Goal: Find specific page/section: Find specific page/section

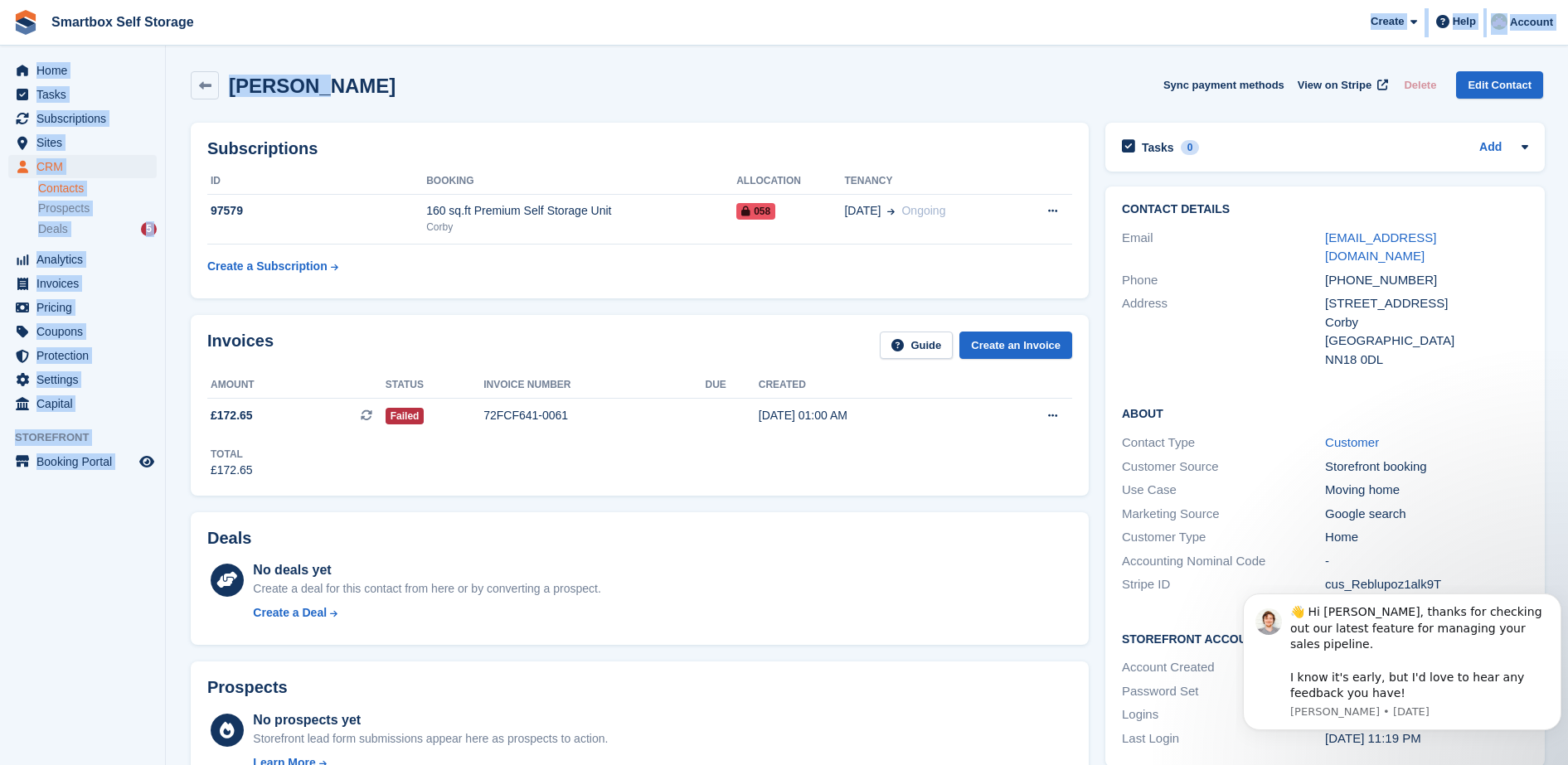
click at [77, 518] on aside "Home Tasks Subscriptions Subscriptions Subscriptions Contracts Price increases …" at bounding box center [82, 387] width 165 height 683
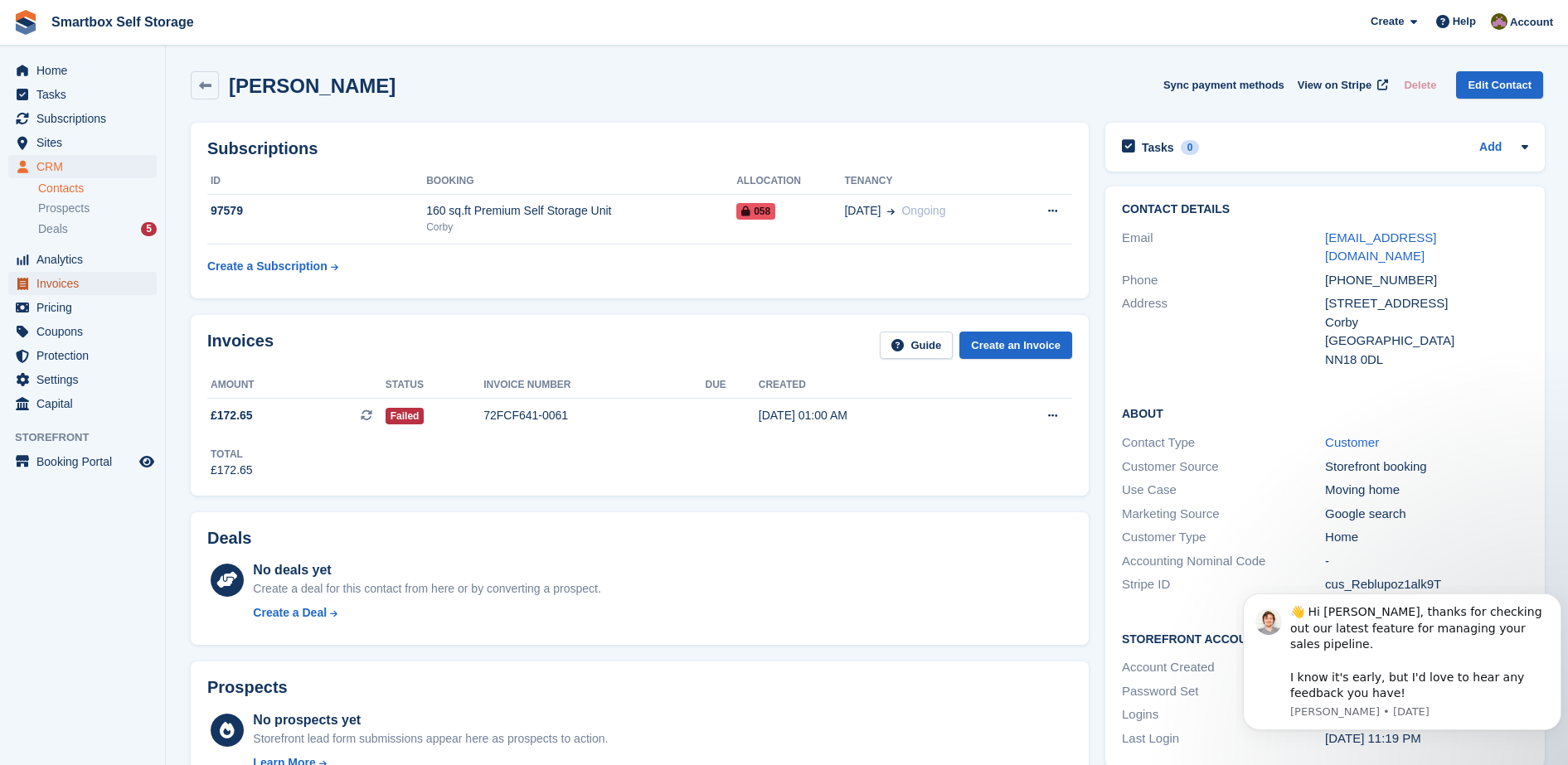
click at [83, 281] on span "Invoices" at bounding box center [86, 283] width 99 height 23
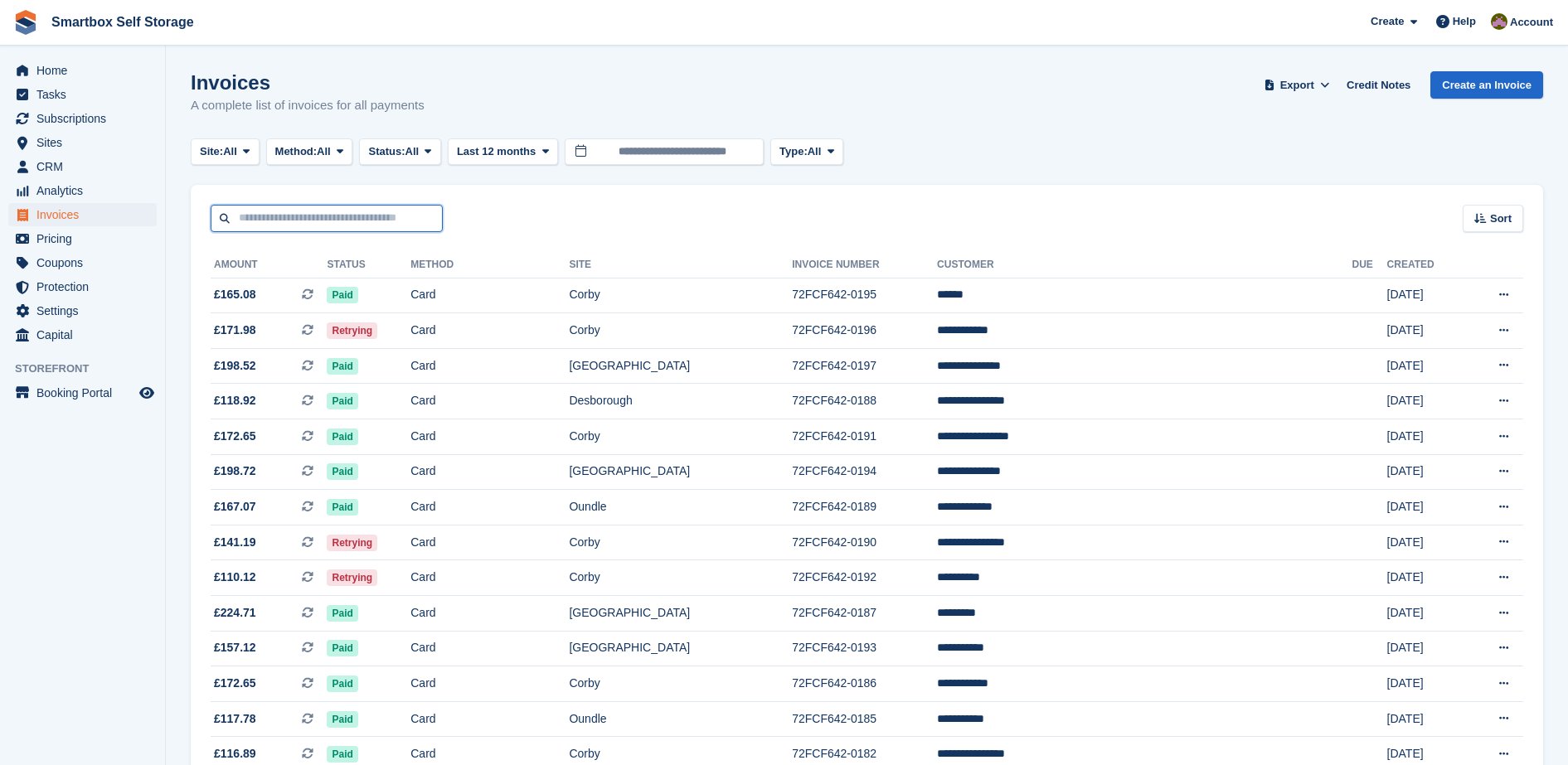
click at [333, 231] on input "text" at bounding box center [326, 218] width 233 height 27
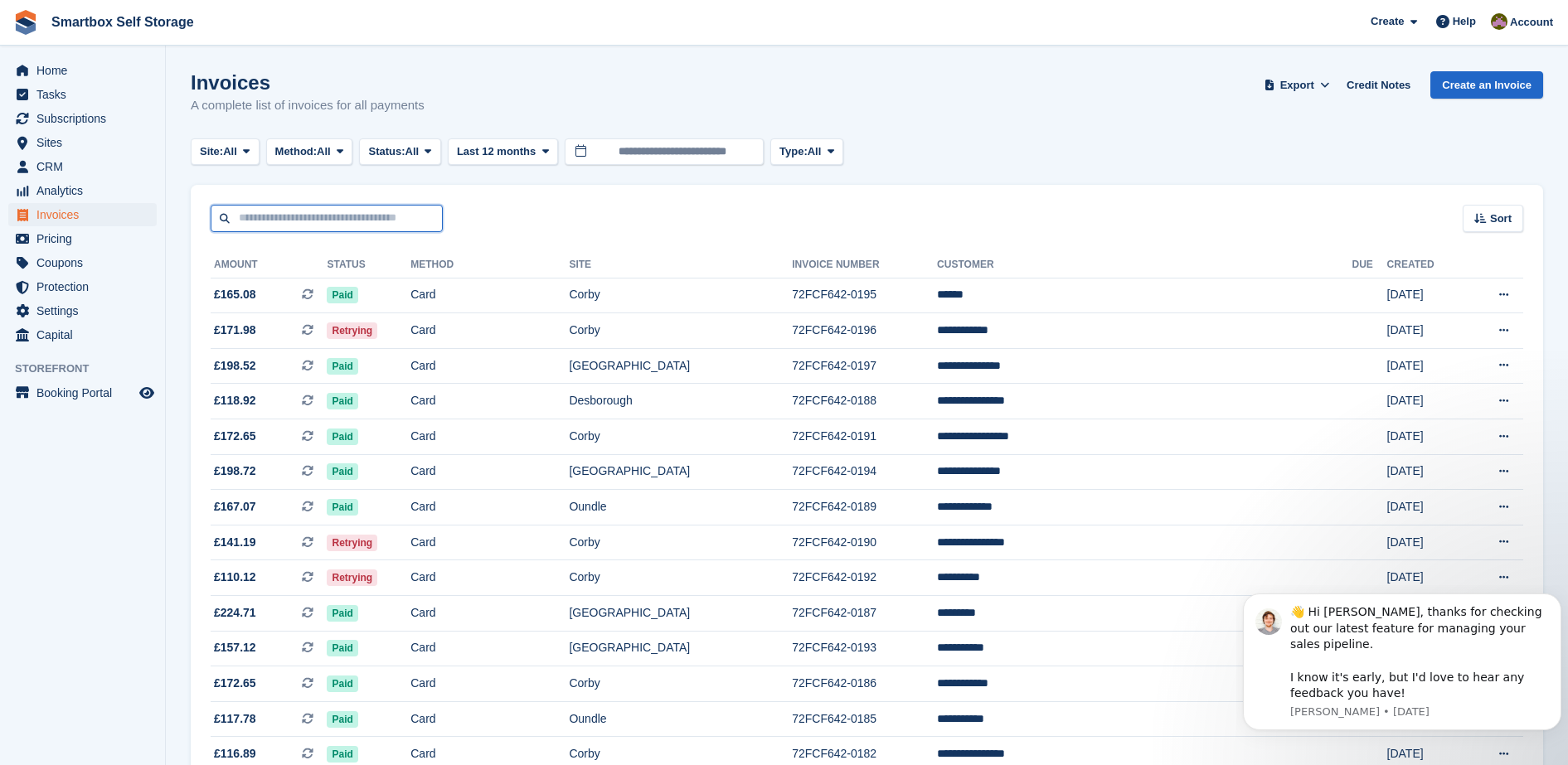
type input "*"
type input "***"
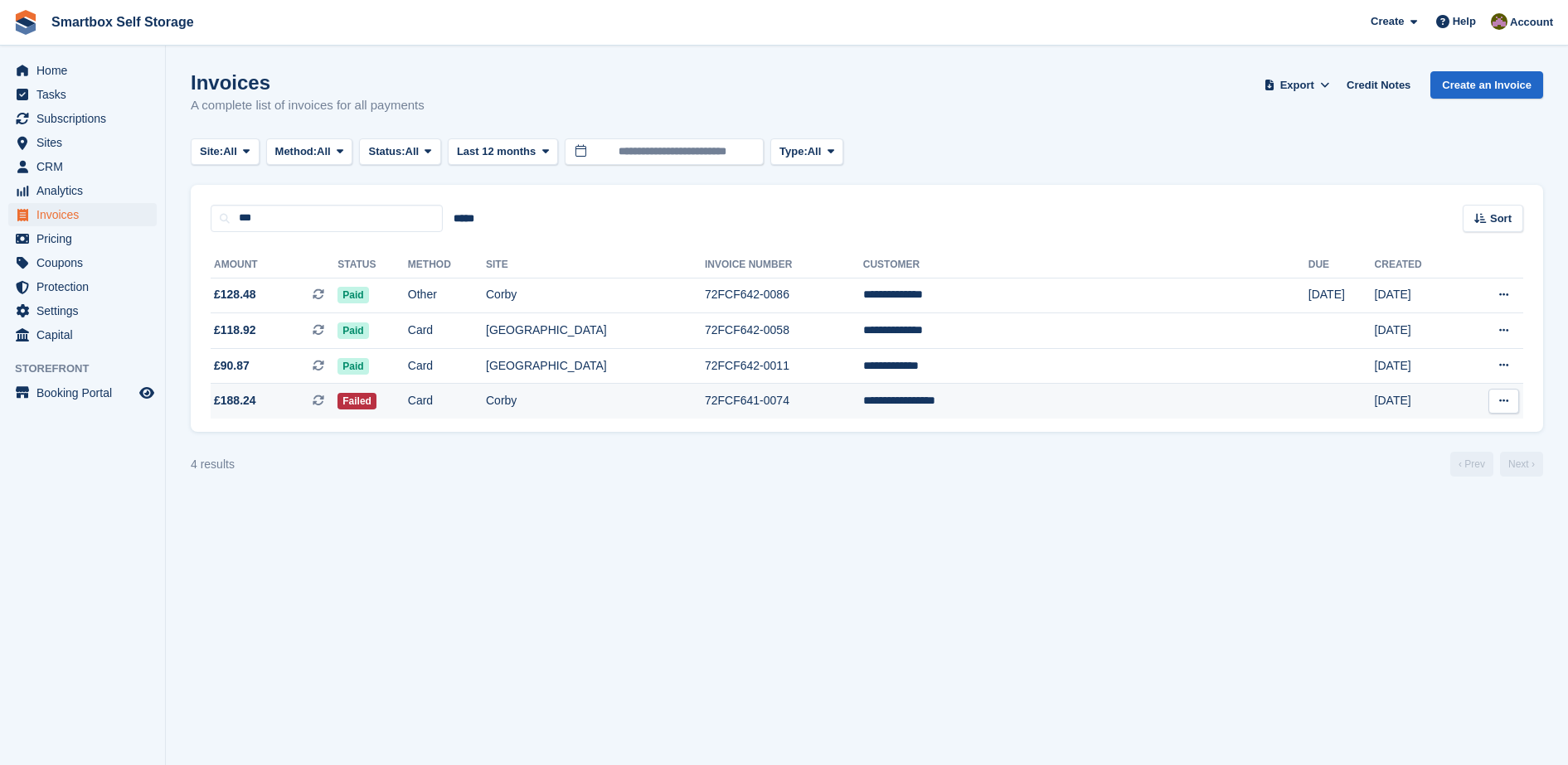
click at [486, 400] on td "Card" at bounding box center [447, 402] width 78 height 35
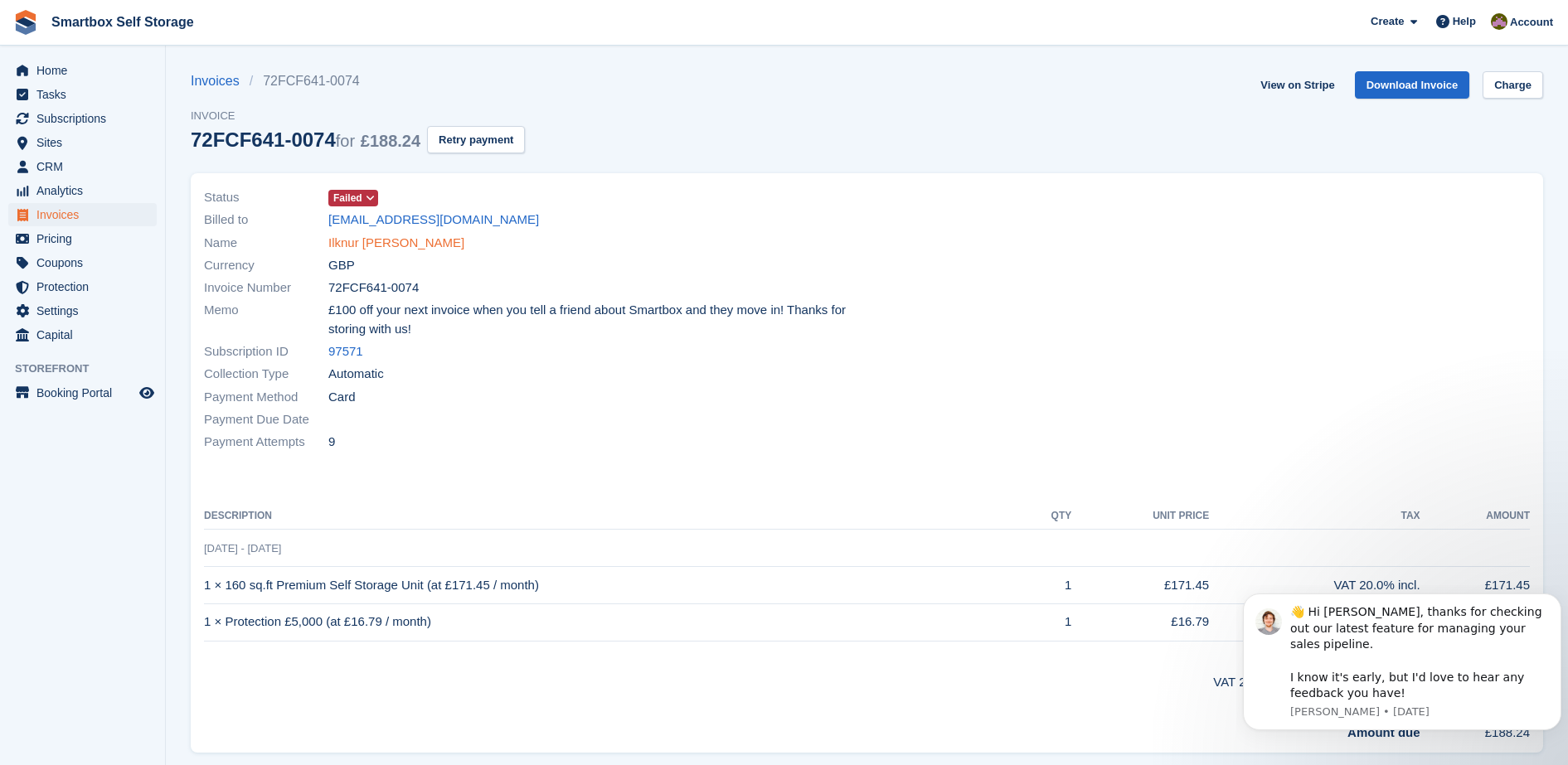
click at [359, 246] on link "Ilknur Nese Guler" at bounding box center [396, 243] width 136 height 19
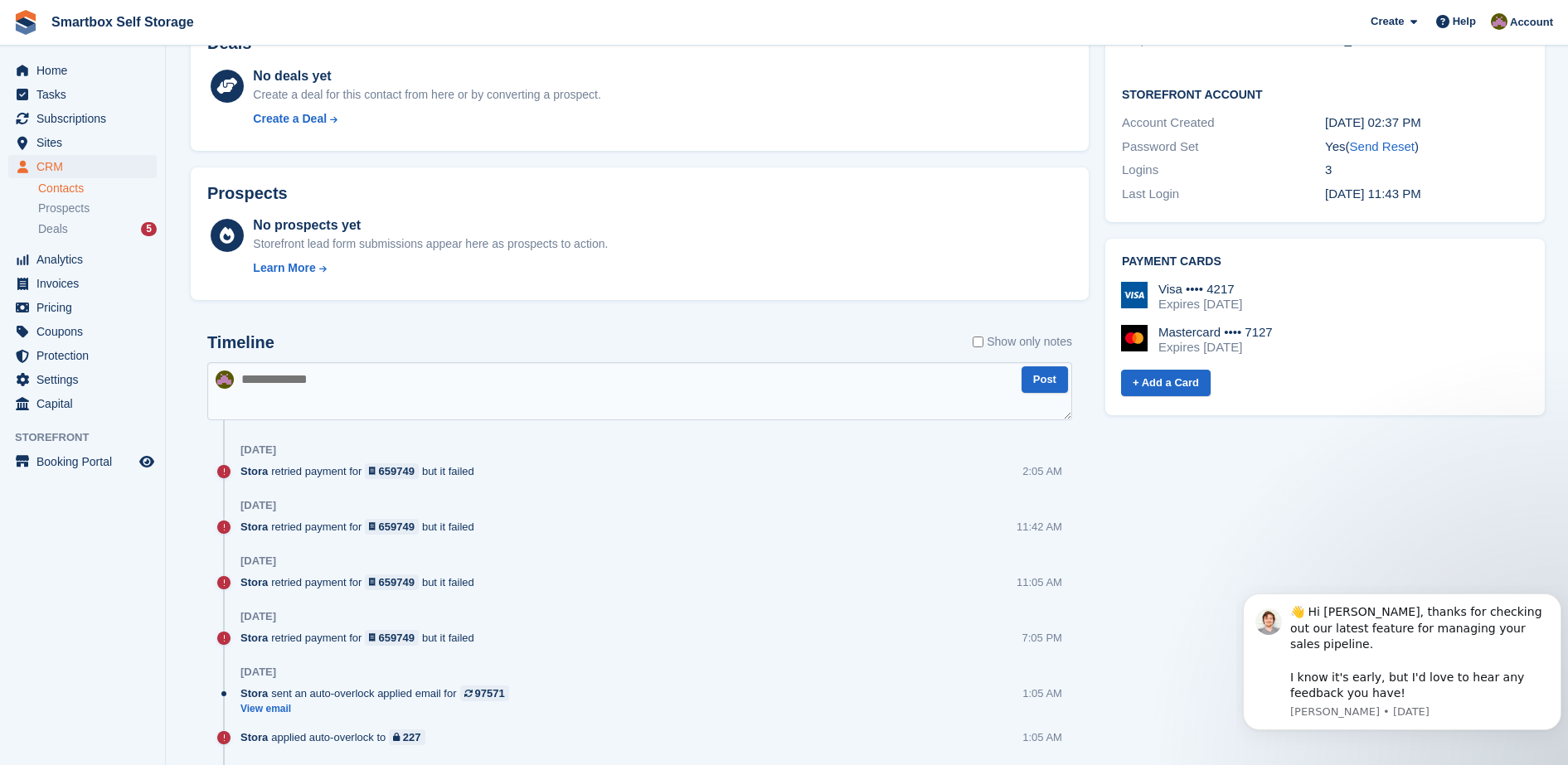
scroll to position [550, 0]
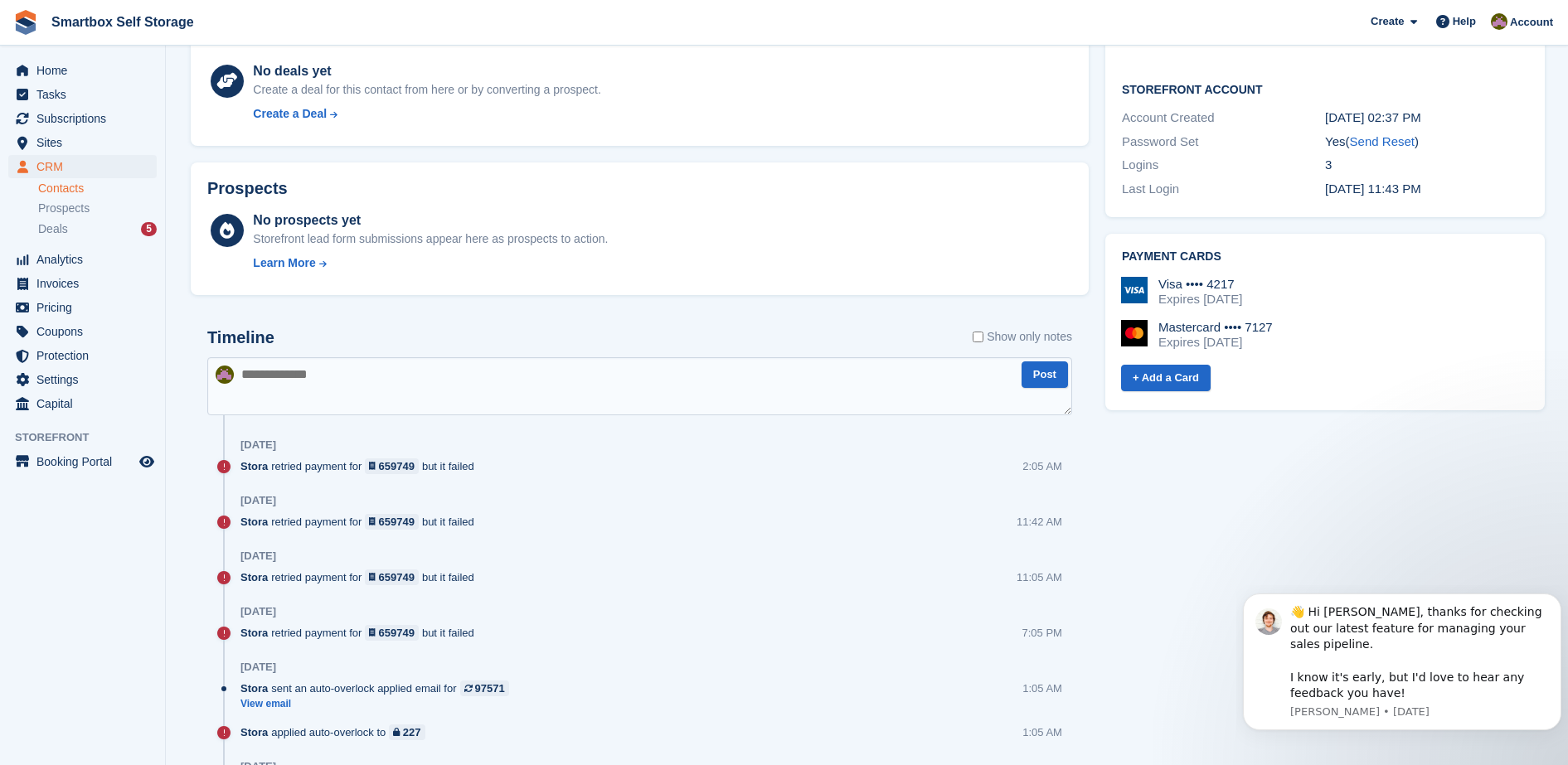
click at [1510, 197] on div "Storefront Account Account Created 17 Jul, 02:37 PM Password Set Yes ( Send Res…" at bounding box center [1325, 141] width 440 height 154
click at [89, 294] on span "Invoices" at bounding box center [86, 283] width 99 height 23
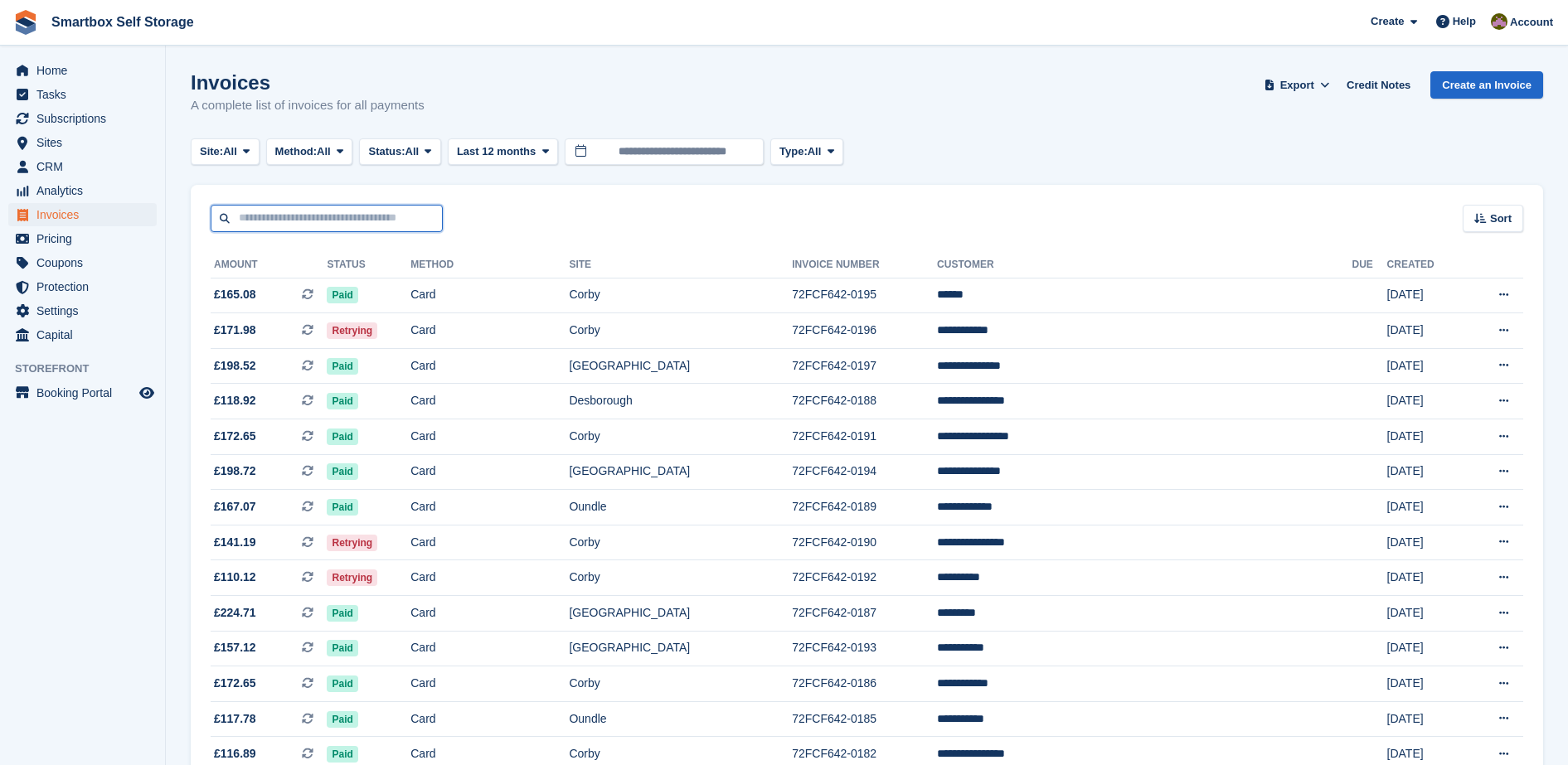
click at [367, 215] on input "text" at bounding box center [326, 218] width 233 height 27
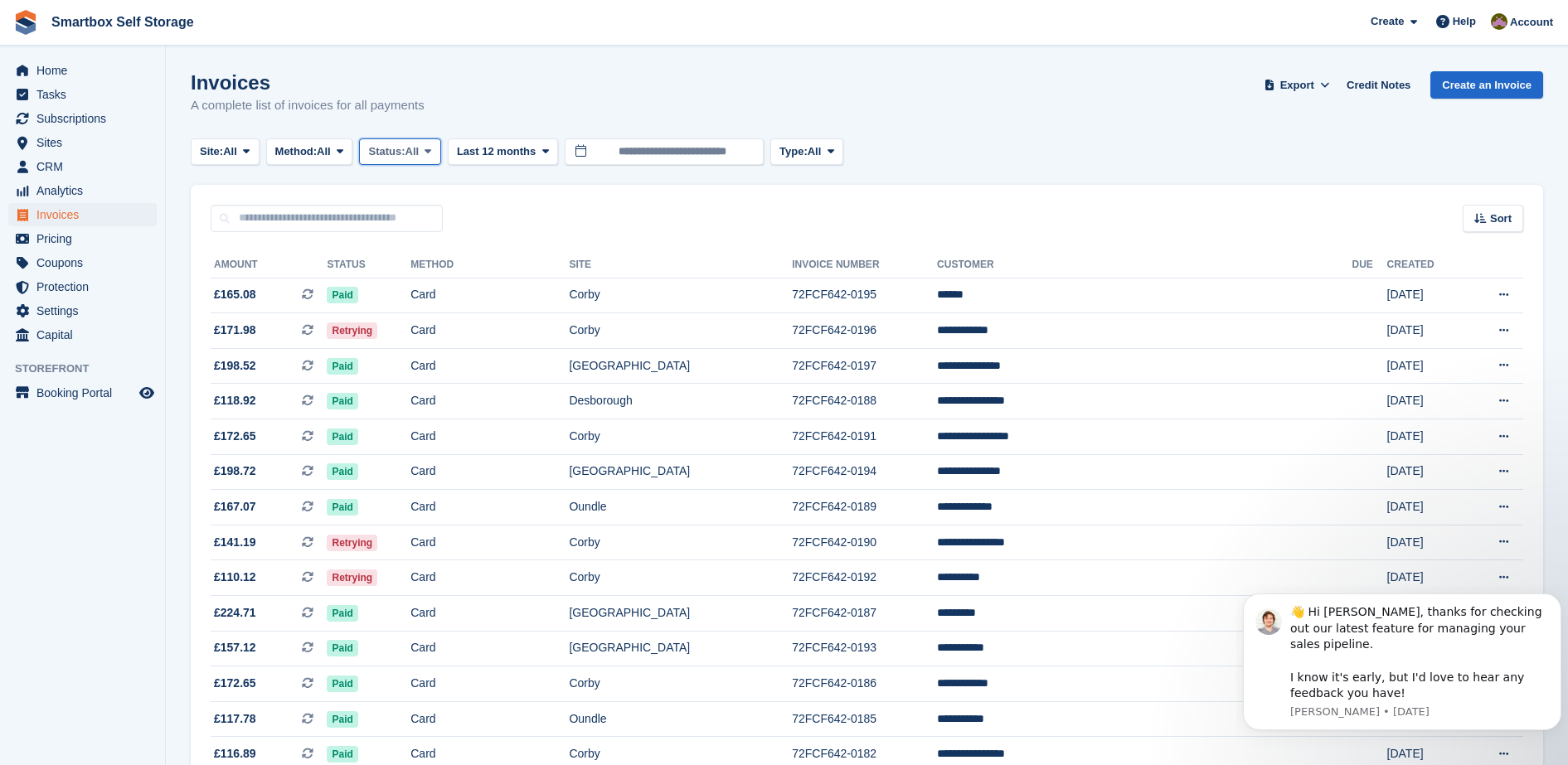
click at [415, 143] on span "All" at bounding box center [412, 151] width 14 height 17
click at [397, 289] on link "Open" at bounding box center [439, 280] width 144 height 30
